Goal: Transaction & Acquisition: Obtain resource

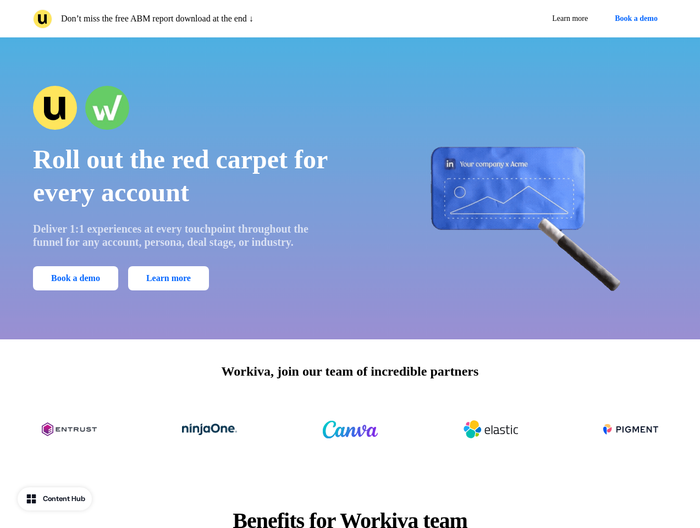
click at [350, 19] on div "Don’t miss the free ABM report download at the end ↓ Learn more Book a demo" at bounding box center [350, 18] width 700 height 37
click at [189, 19] on p "Don’t miss the free ABM report download at the end ↓" at bounding box center [157, 18] width 192 height 13
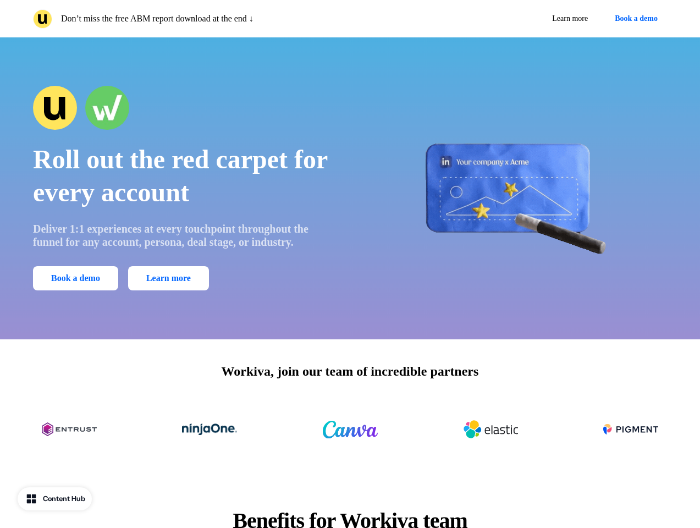
click at [511, 19] on div "Learn more Book a demo" at bounding box center [511, 19] width 313 height 20
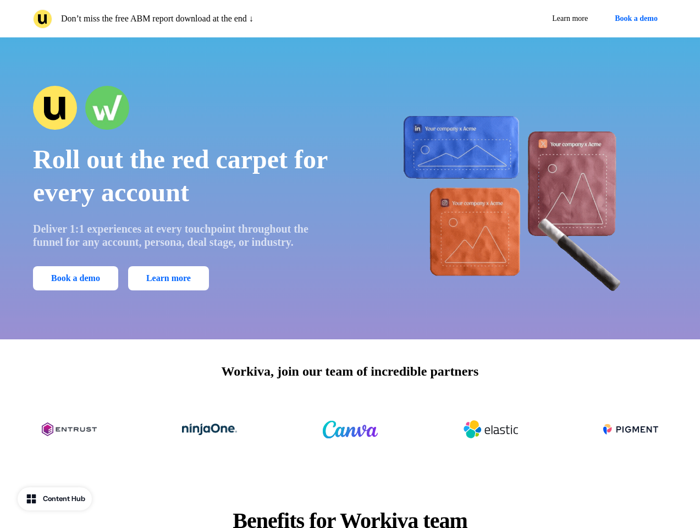
click at [634, 19] on button "Book a demo" at bounding box center [637, 19] width 62 height 20
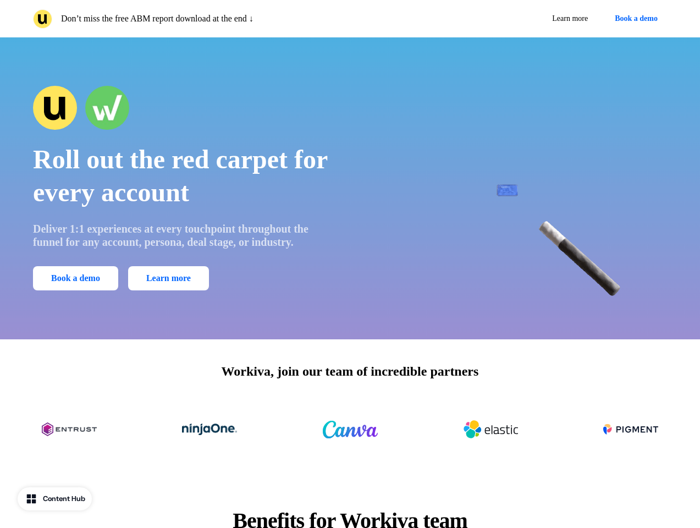
click at [350, 188] on div "Roll out the red carpet for every account Deliver 1:1 experiences at every touc…" at bounding box center [350, 188] width 700 height 302
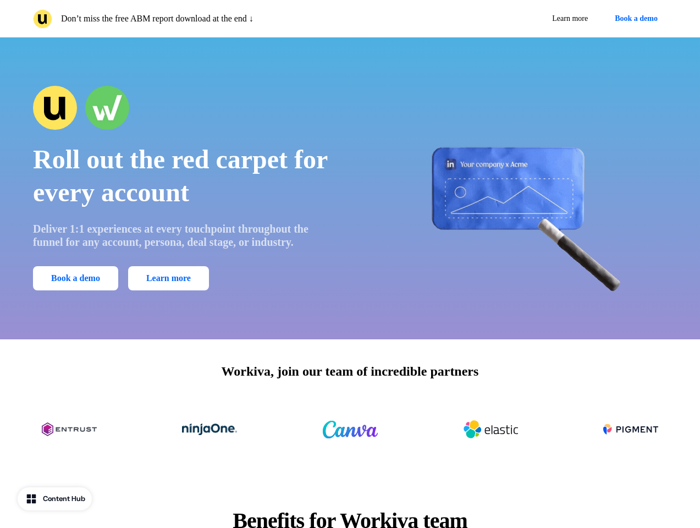
click at [184, 188] on span "Roll out the red carpet for every account" at bounding box center [180, 176] width 294 height 62
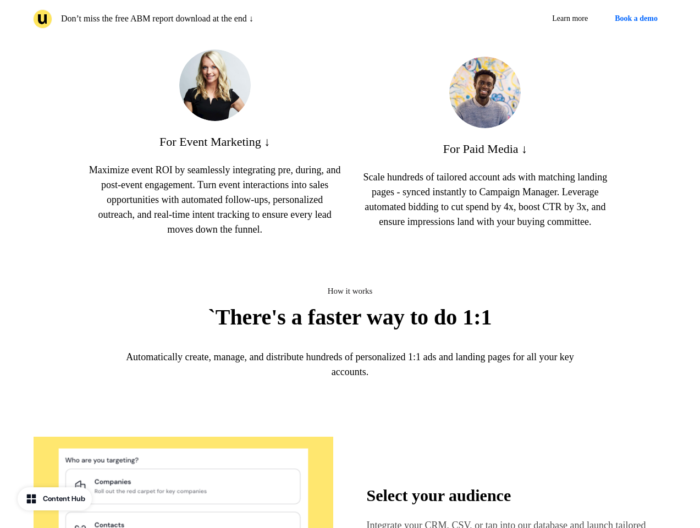
click at [184, 108] on div "For Event Marketing ↓ Maximize event ROI by seamlessly integrating pre, during,…" at bounding box center [215, 143] width 253 height 188
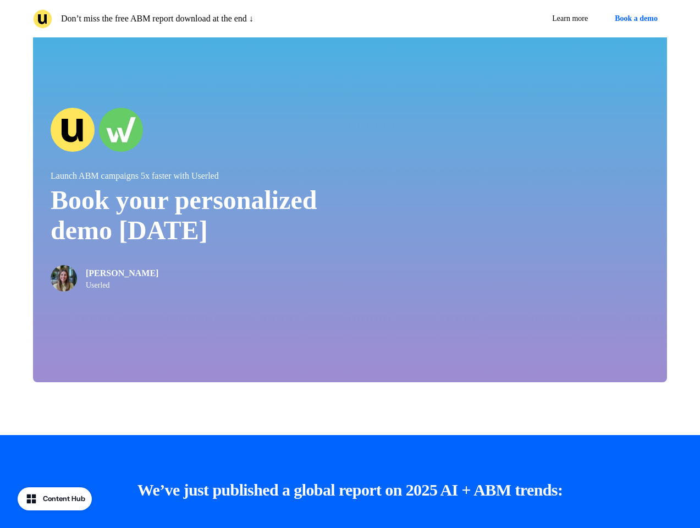
click at [350, 430] on div at bounding box center [350, 417] width 700 height 35
